Goal: Task Accomplishment & Management: Manage account settings

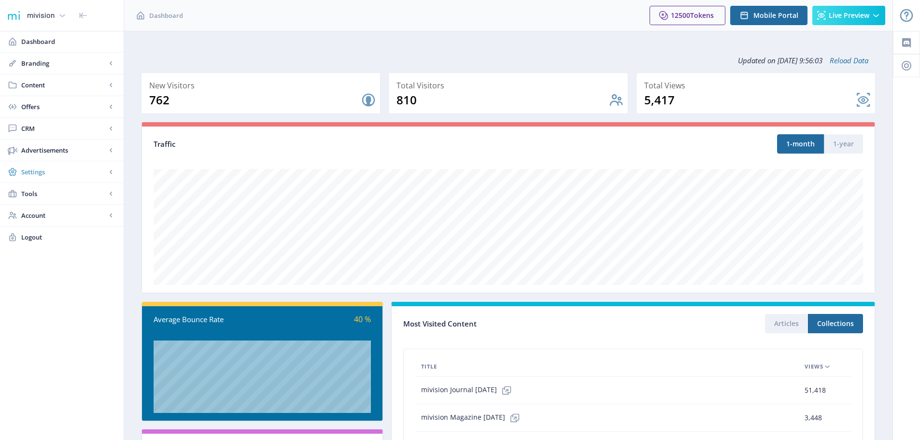
click at [39, 171] on span "Settings" at bounding box center [63, 172] width 85 height 10
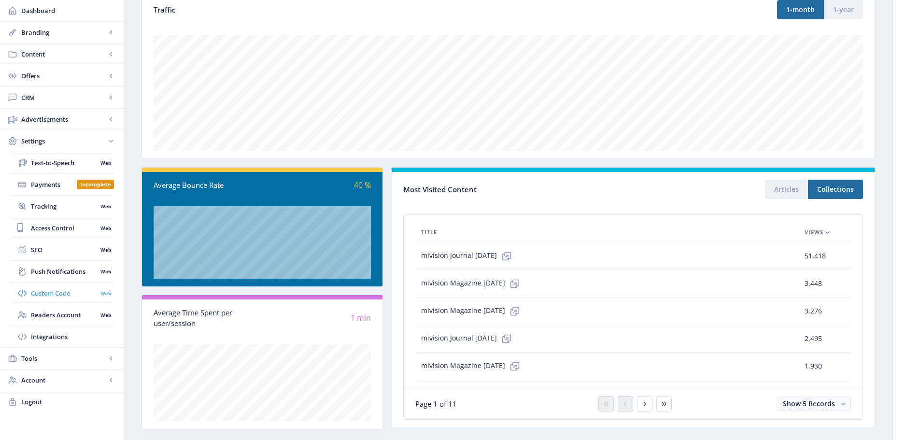
scroll to position [151, 0]
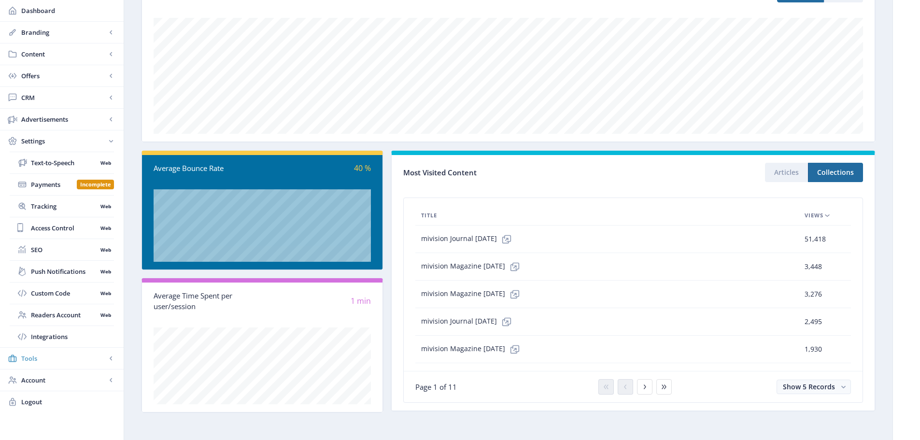
click at [33, 358] on span "Tools" at bounding box center [63, 358] width 85 height 10
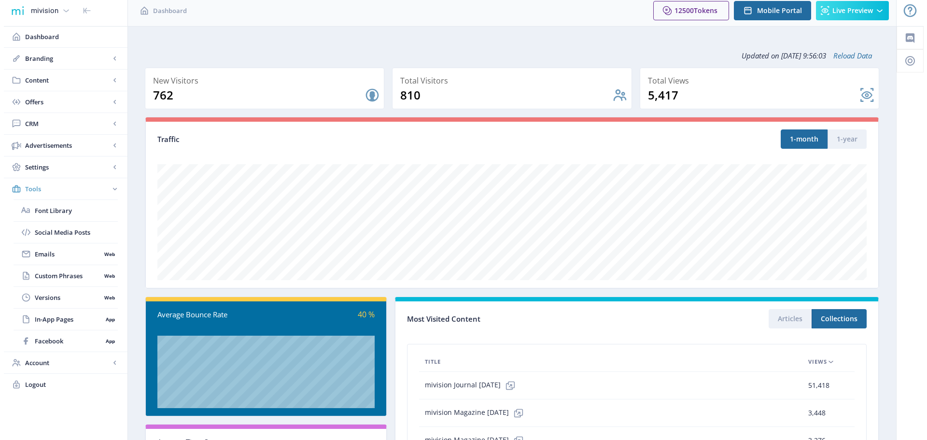
scroll to position [0, 0]
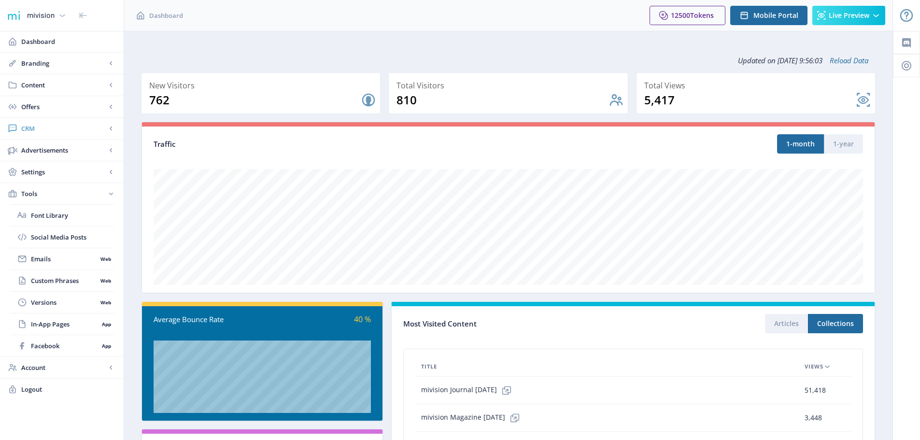
click at [28, 129] on span "CRM" at bounding box center [63, 129] width 85 height 10
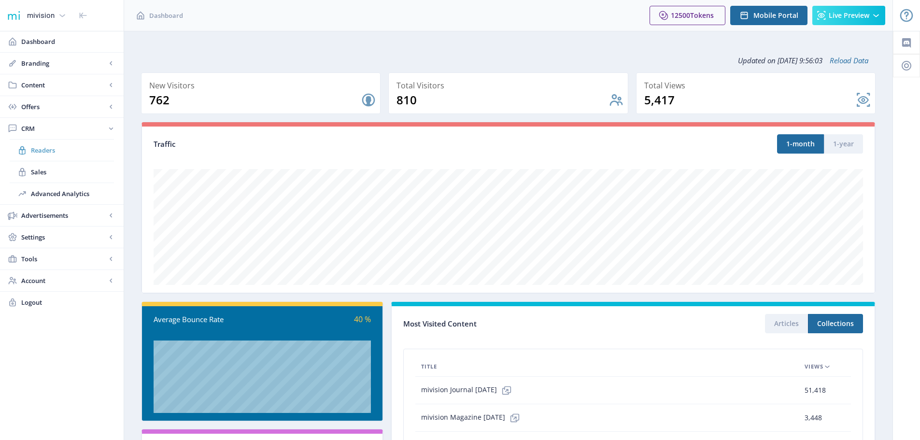
click at [39, 153] on span "Readers" at bounding box center [72, 150] width 83 height 10
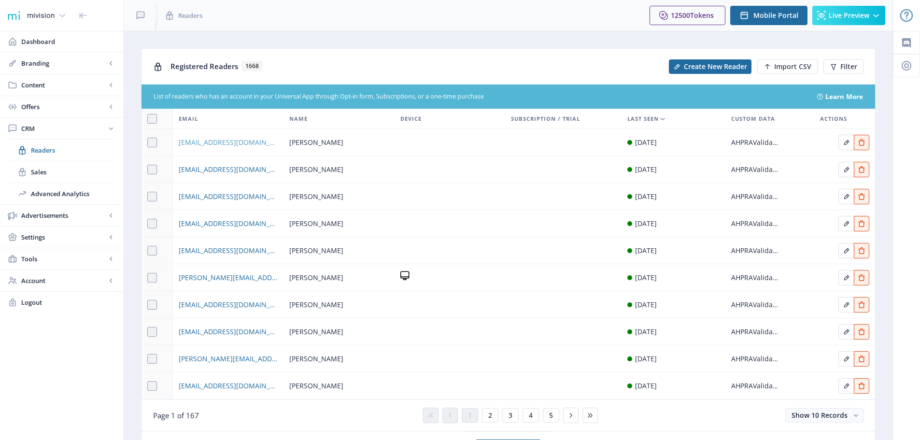
click at [203, 145] on span "[EMAIL_ADDRESS][DOMAIN_NAME]" at bounding box center [228, 143] width 99 height 12
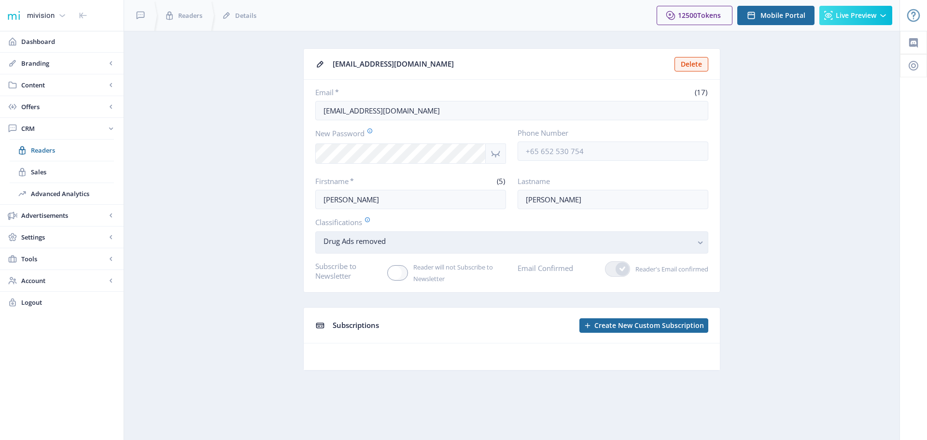
click at [698, 243] on rect "button" at bounding box center [700, 242] width 11 height 11
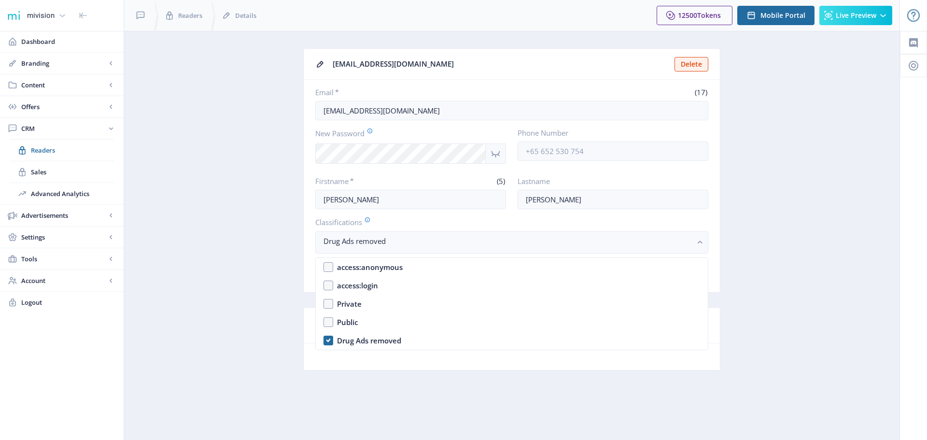
click at [228, 266] on app-crm-reader "[EMAIL_ADDRESS][DOMAIN_NAME] Delete Email * (17) [EMAIL_ADDRESS][DOMAIN_NAME] N…" at bounding box center [512, 216] width 742 height 337
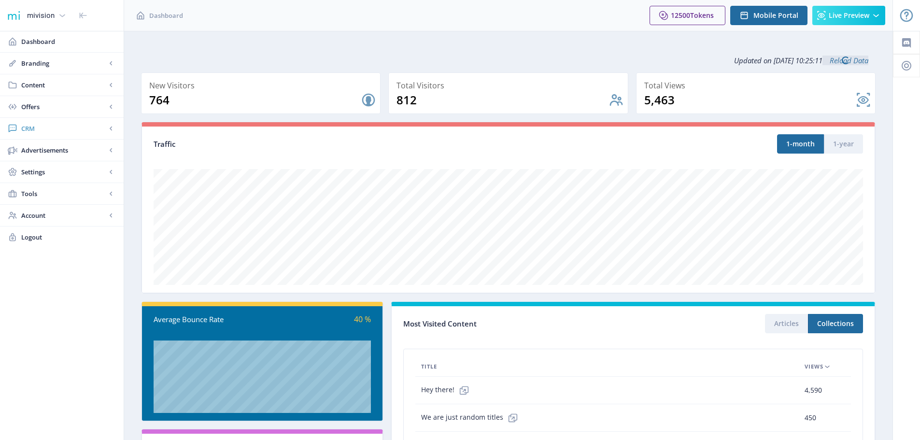
click at [28, 127] on span "CRM" at bounding box center [63, 129] width 85 height 10
click at [38, 150] on span "Readers" at bounding box center [72, 150] width 83 height 10
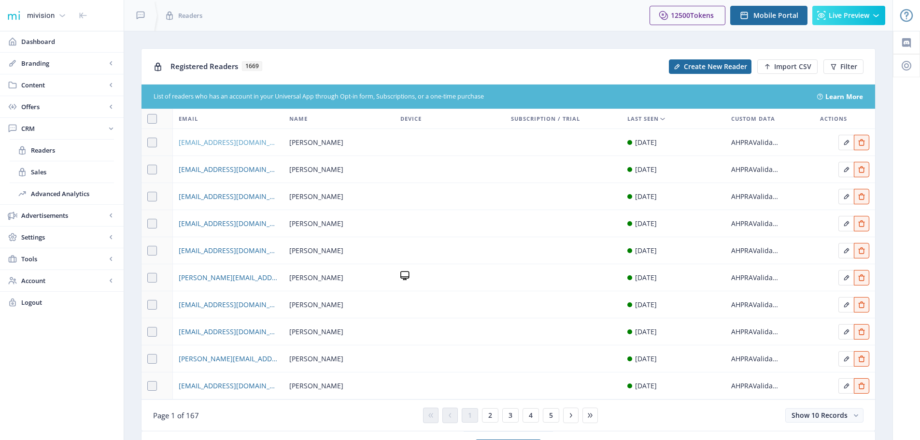
click at [229, 140] on span "[EMAIL_ADDRESS][DOMAIN_NAME]" at bounding box center [228, 143] width 99 height 12
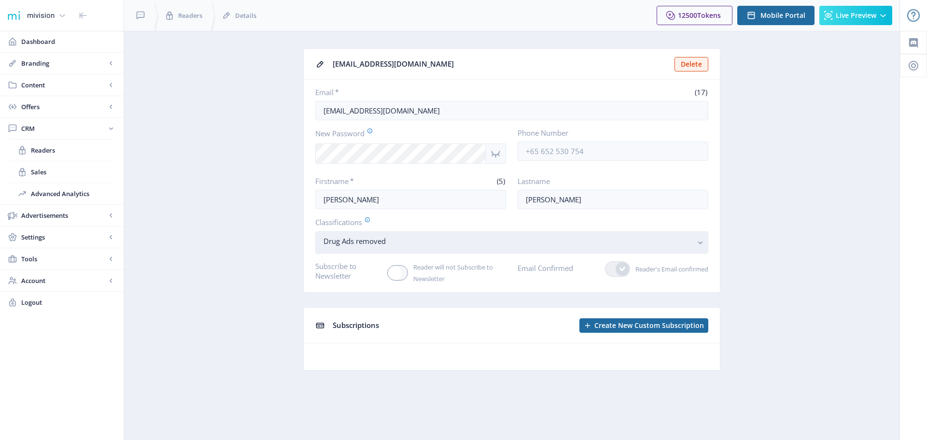
click at [698, 240] on rect "button" at bounding box center [700, 242] width 11 height 11
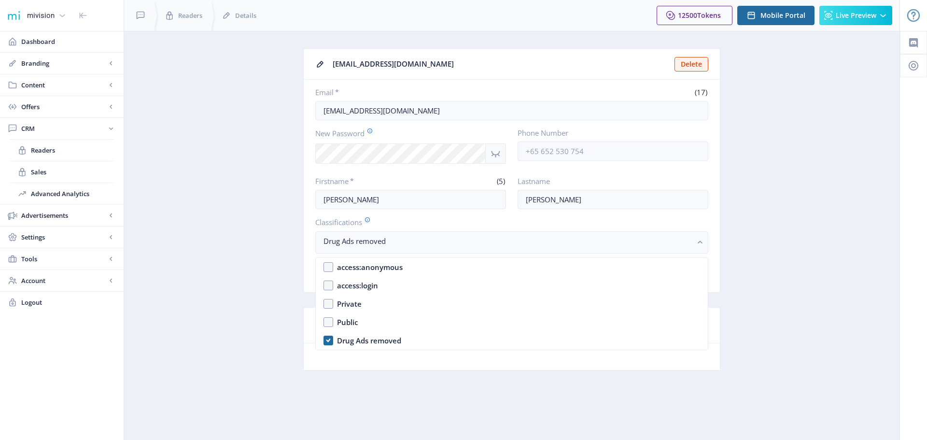
click at [239, 285] on app-crm-reader "[EMAIL_ADDRESS][DOMAIN_NAME] Delete Email * (17) [EMAIL_ADDRESS][DOMAIN_NAME] N…" at bounding box center [512, 216] width 742 height 337
